Goal: Information Seeking & Learning: Learn about a topic

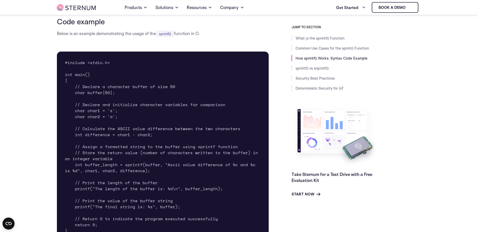
scroll to position [687, 0]
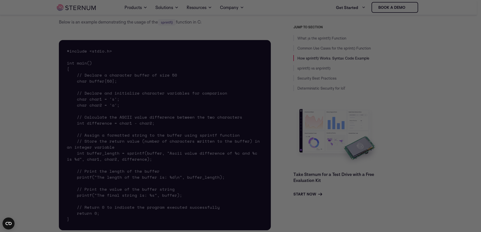
click at [225, 15] on div at bounding box center [243, 117] width 486 height 234
click at [437, 96] on div at bounding box center [243, 117] width 486 height 234
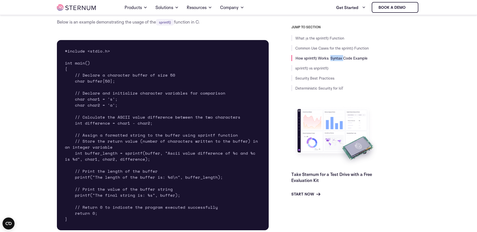
click at [331, 55] on li "How sprintf() Works: Syntax Code Example" at bounding box center [355, 58] width 129 height 6
click at [392, 64] on div "What ןs the sprintf() Function Common Use Cases for the sprint() Function How s…" at bounding box center [355, 63] width 129 height 56
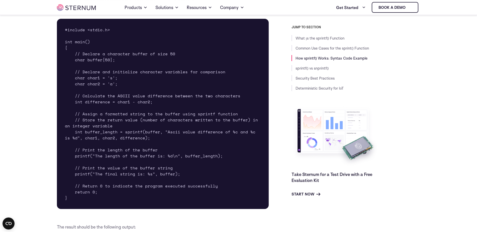
scroll to position [712, 0]
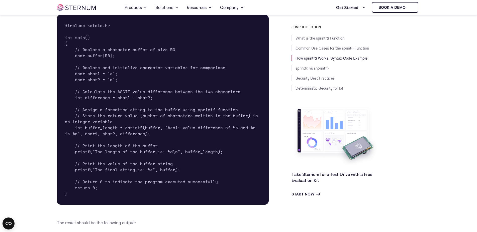
click at [151, 128] on pre "#include <stdio.h> int main() { // Declare a character buffer of size 50 char b…" at bounding box center [163, 110] width 212 height 190
click at [139, 129] on pre "#include <stdio.h> int main() { // Declare a character buffer of size 50 char b…" at bounding box center [163, 110] width 212 height 190
click at [132, 133] on pre "#include <stdio.h> int main() { // Declare a character buffer of size 50 char b…" at bounding box center [163, 110] width 212 height 190
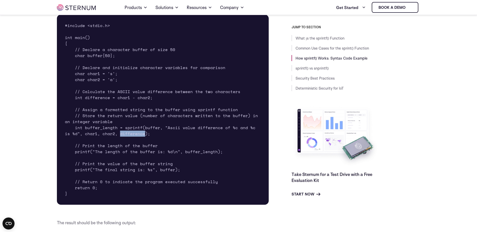
click at [132, 133] on pre "#include <stdio.h> int main() { // Declare a character buffer of size 50 char b…" at bounding box center [163, 110] width 212 height 190
click at [149, 126] on pre "#include <stdio.h> int main() { // Declare a character buffer of size 50 char b…" at bounding box center [163, 110] width 212 height 190
